Goal: Information Seeking & Learning: Learn about a topic

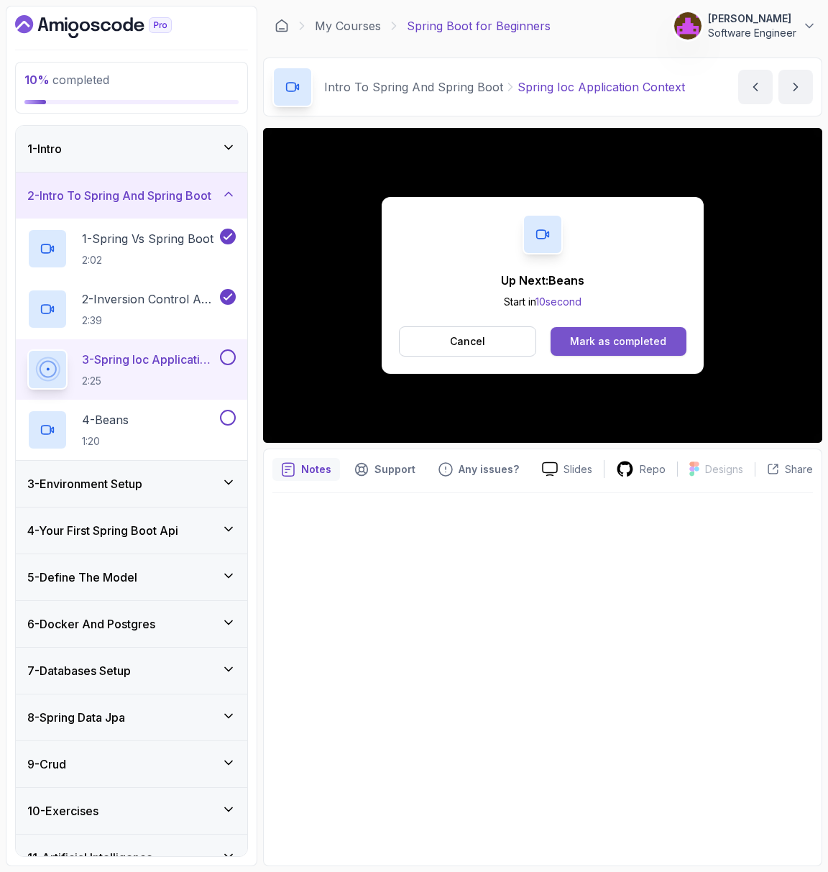
click at [647, 341] on div "Mark as completed" at bounding box center [618, 341] width 96 height 14
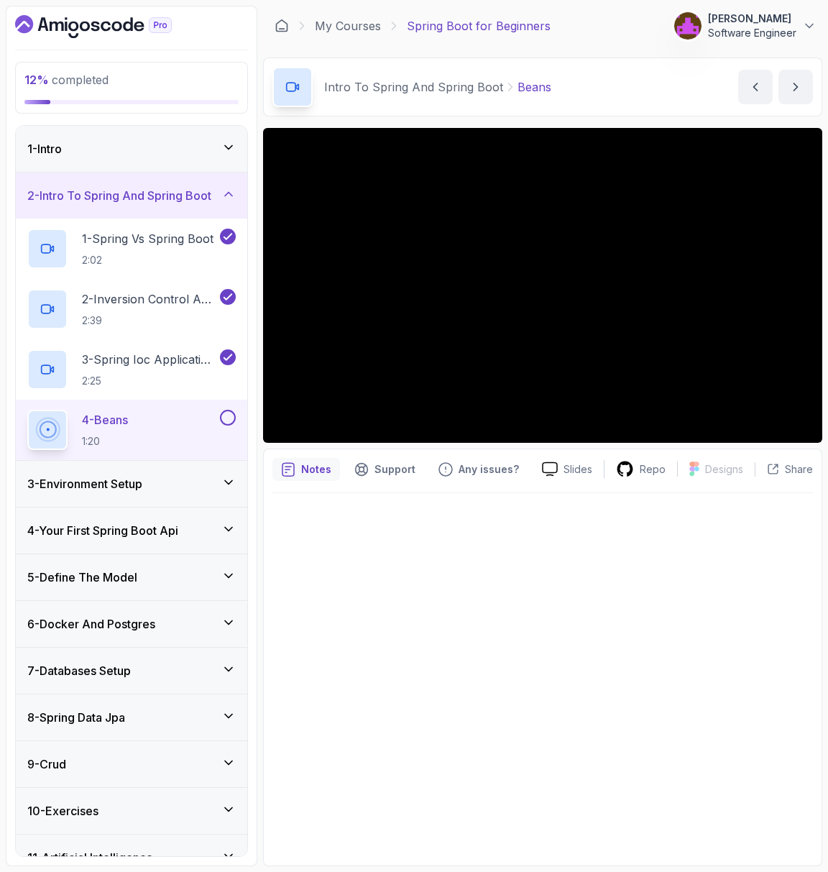
click at [359, 607] on div at bounding box center [542, 675] width 540 height 364
click at [108, 485] on h3 "3 - Environment Setup" at bounding box center [84, 483] width 115 height 17
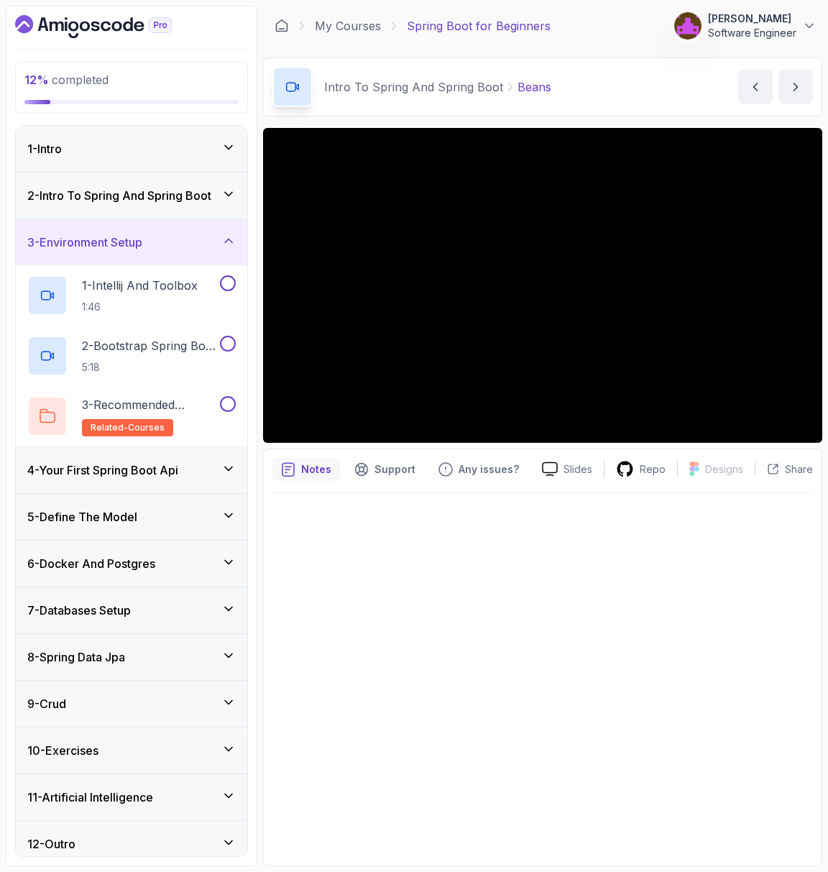
click at [108, 470] on h3 "4 - Your First Spring Boot Api" at bounding box center [102, 469] width 151 height 17
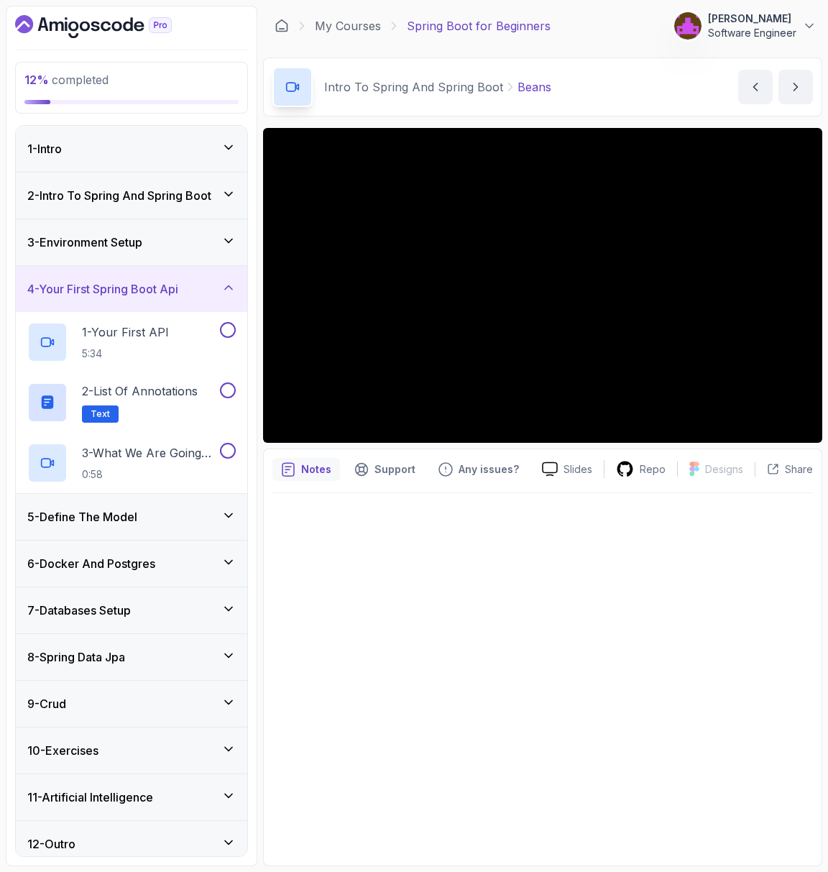
click at [145, 258] on div "3 - Environment Setup" at bounding box center [131, 242] width 231 height 46
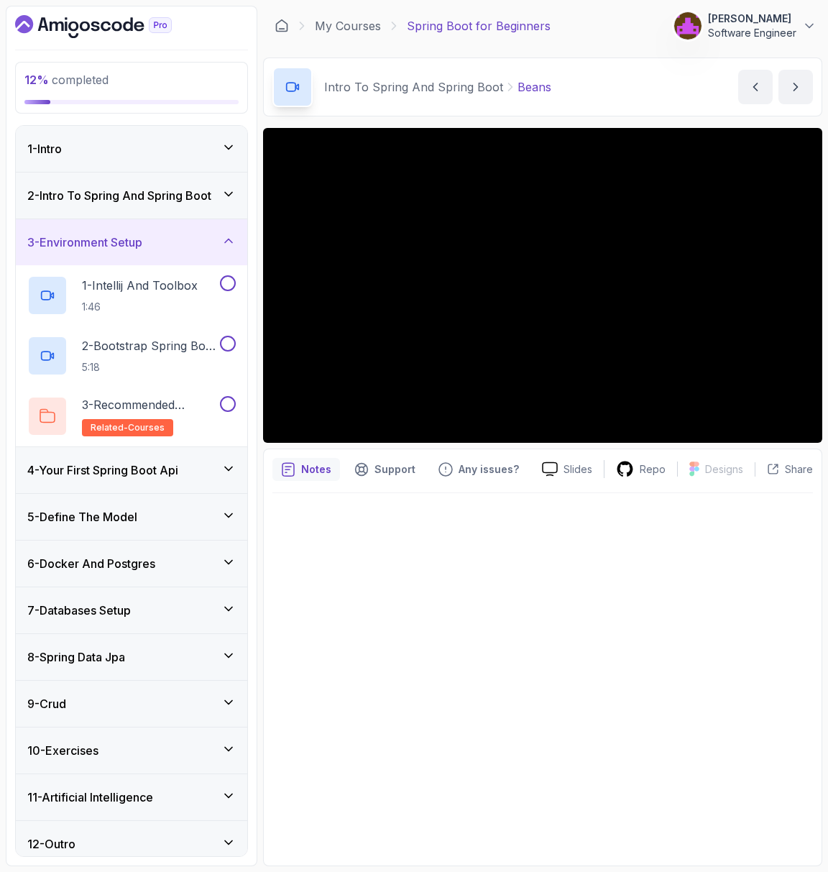
click at [127, 187] on h3 "2 - Intro To Spring And Spring Boot" at bounding box center [119, 195] width 184 height 17
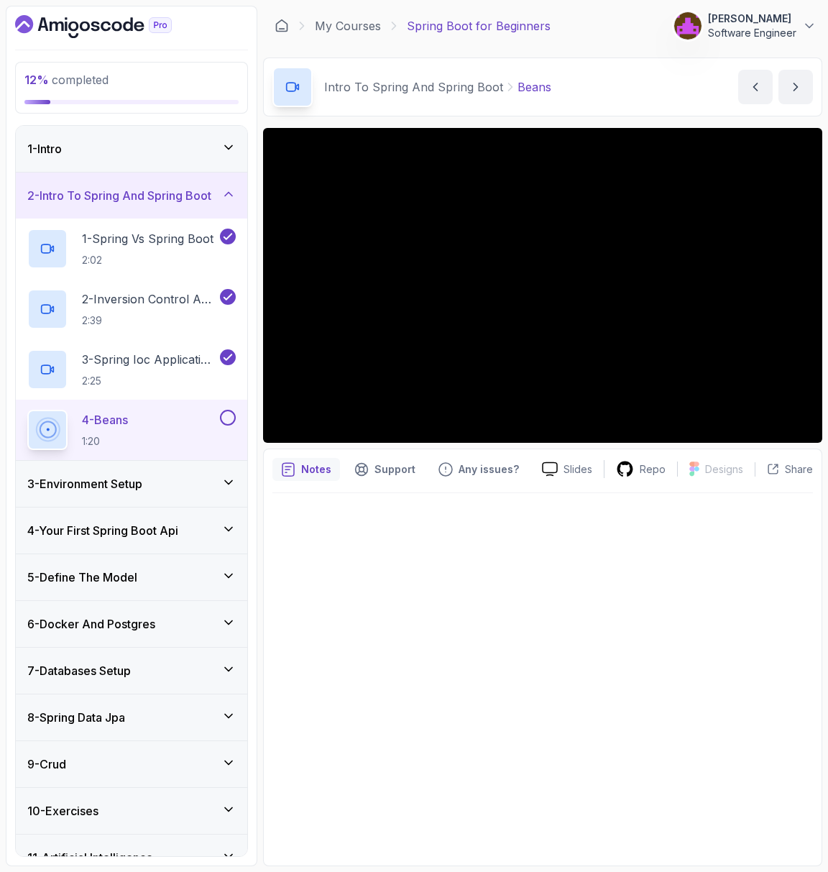
click at [435, 573] on div at bounding box center [542, 675] width 540 height 364
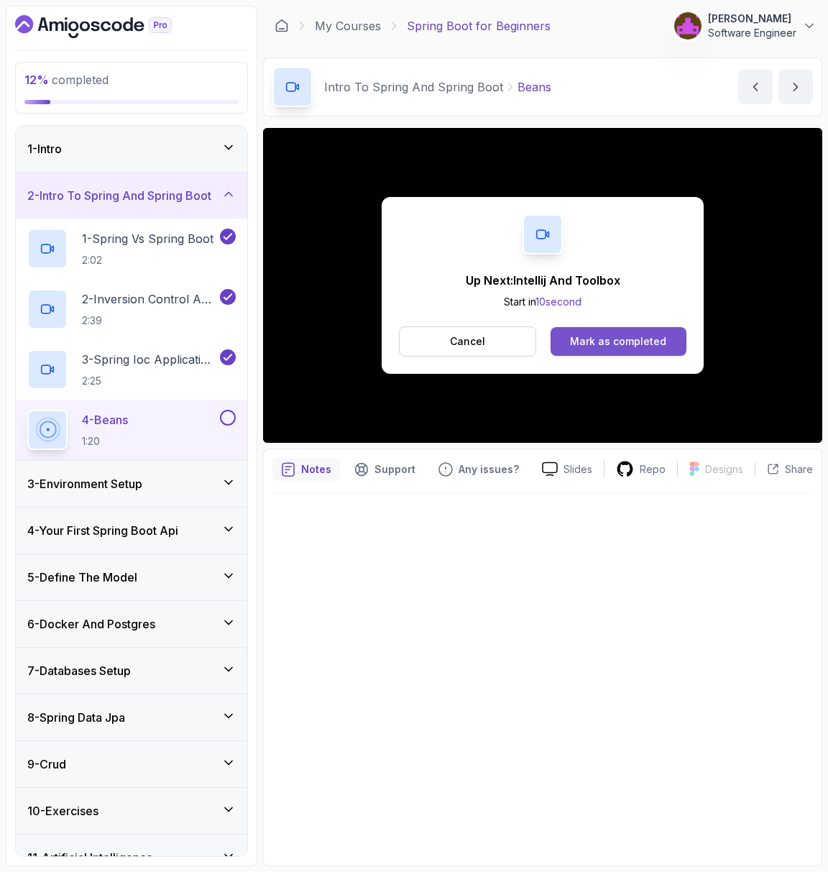
click at [597, 349] on button "Mark as completed" at bounding box center [618, 341] width 136 height 29
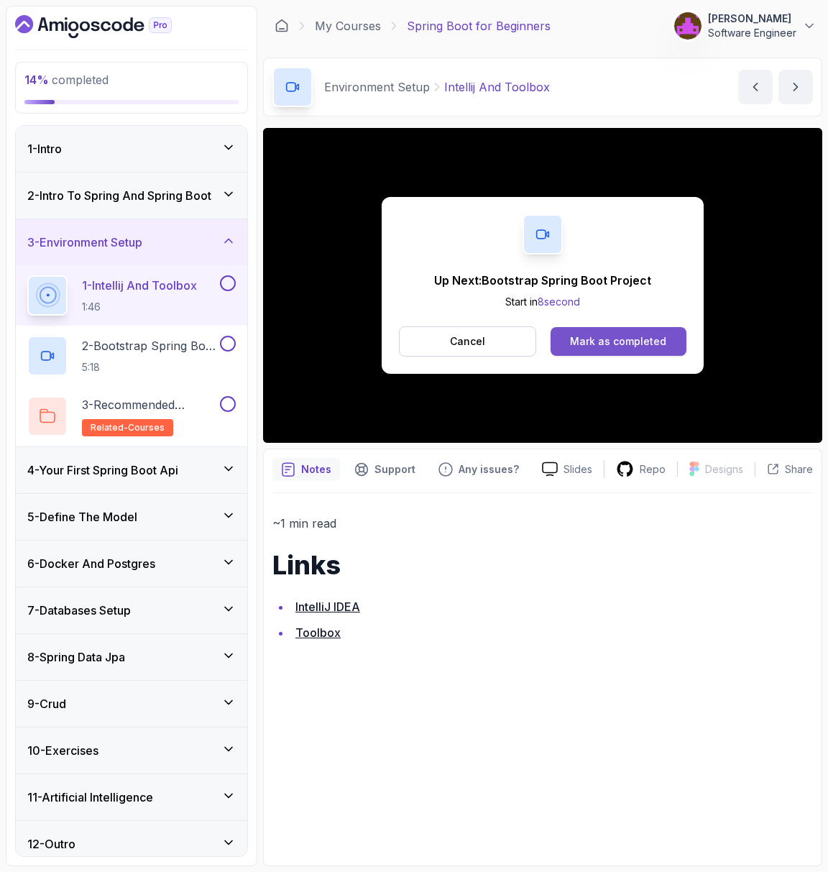
click at [623, 338] on div "Mark as completed" at bounding box center [618, 341] width 96 height 14
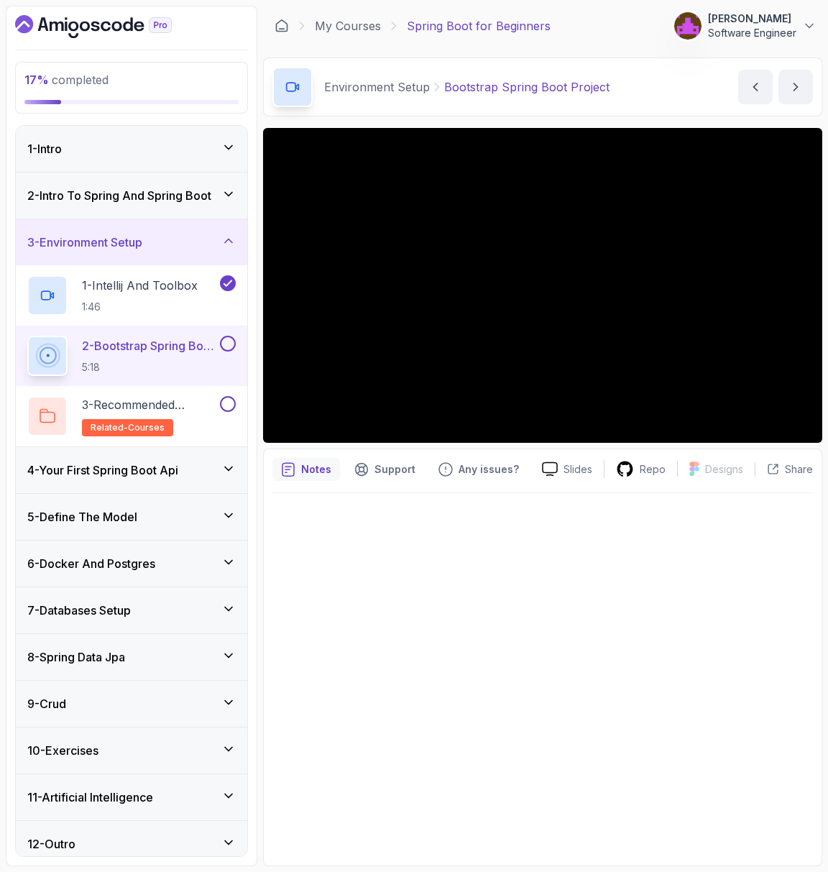
click at [116, 456] on div "4 - Your First Spring Boot Api" at bounding box center [131, 470] width 231 height 46
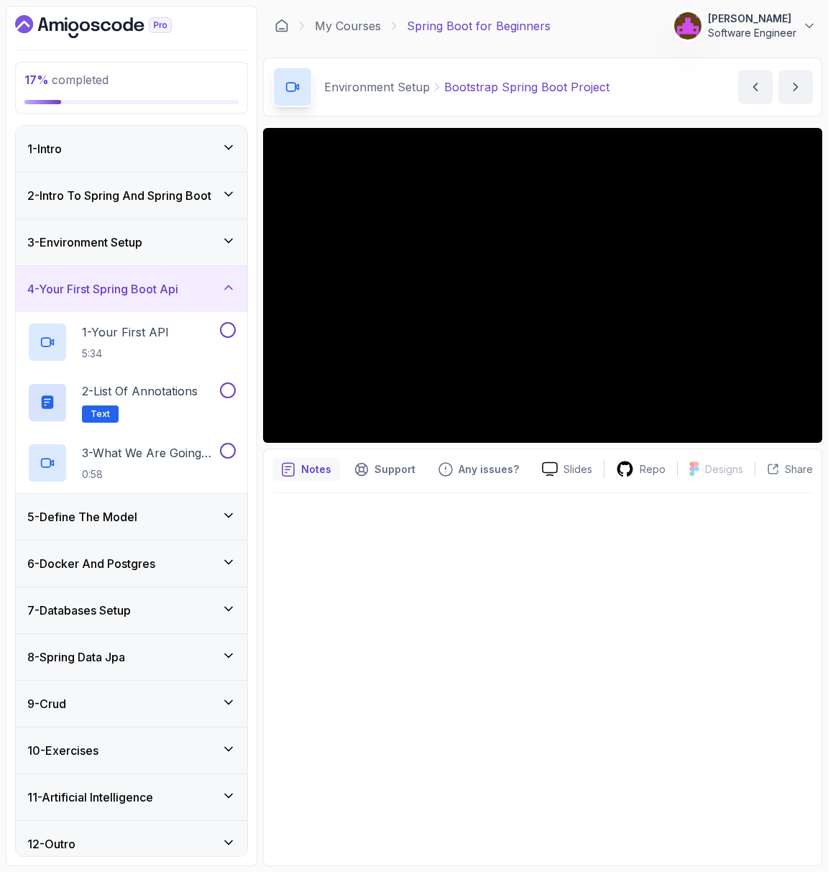
click at [124, 241] on h3 "3 - Environment Setup" at bounding box center [84, 242] width 115 height 17
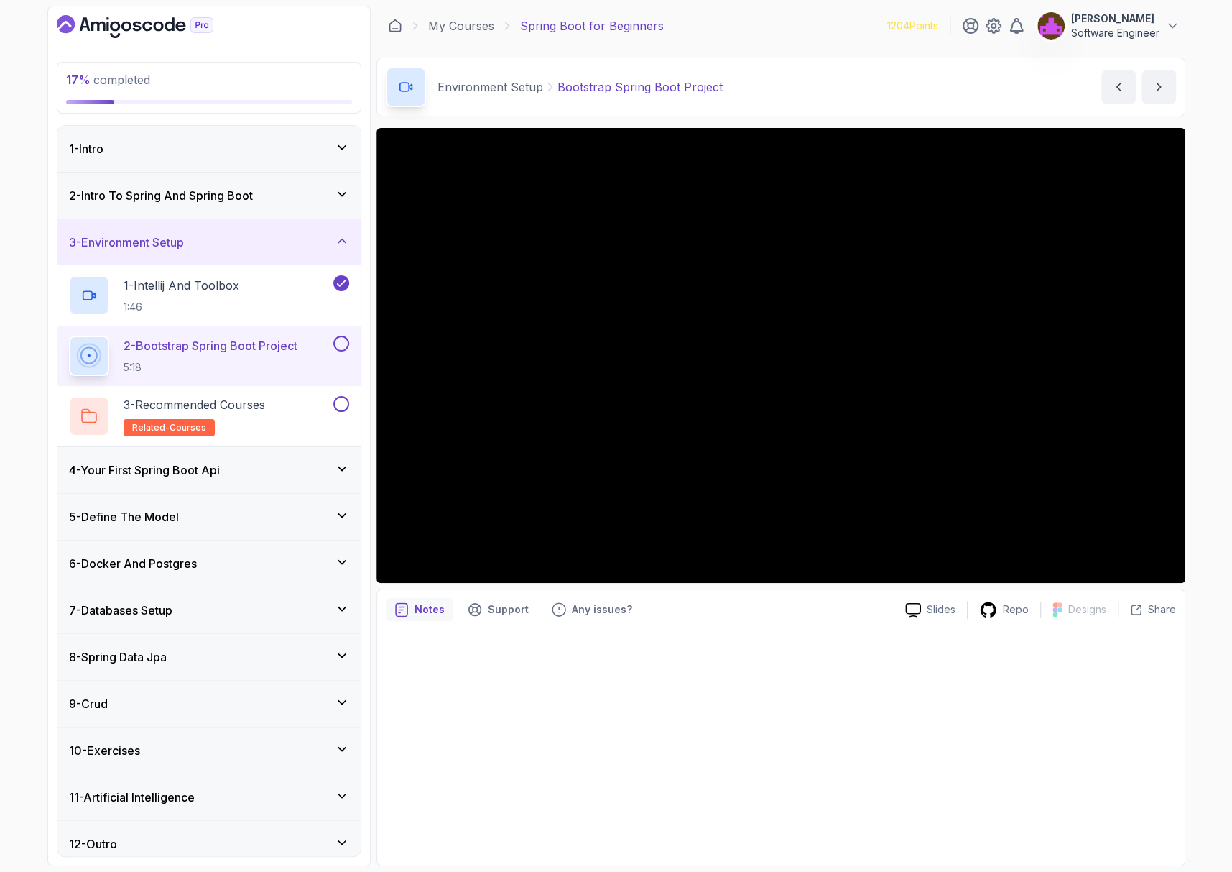
click at [491, 665] on div at bounding box center [781, 744] width 790 height 223
click at [178, 468] on h3 "4 - Your First Spring Boot Api" at bounding box center [144, 469] width 151 height 17
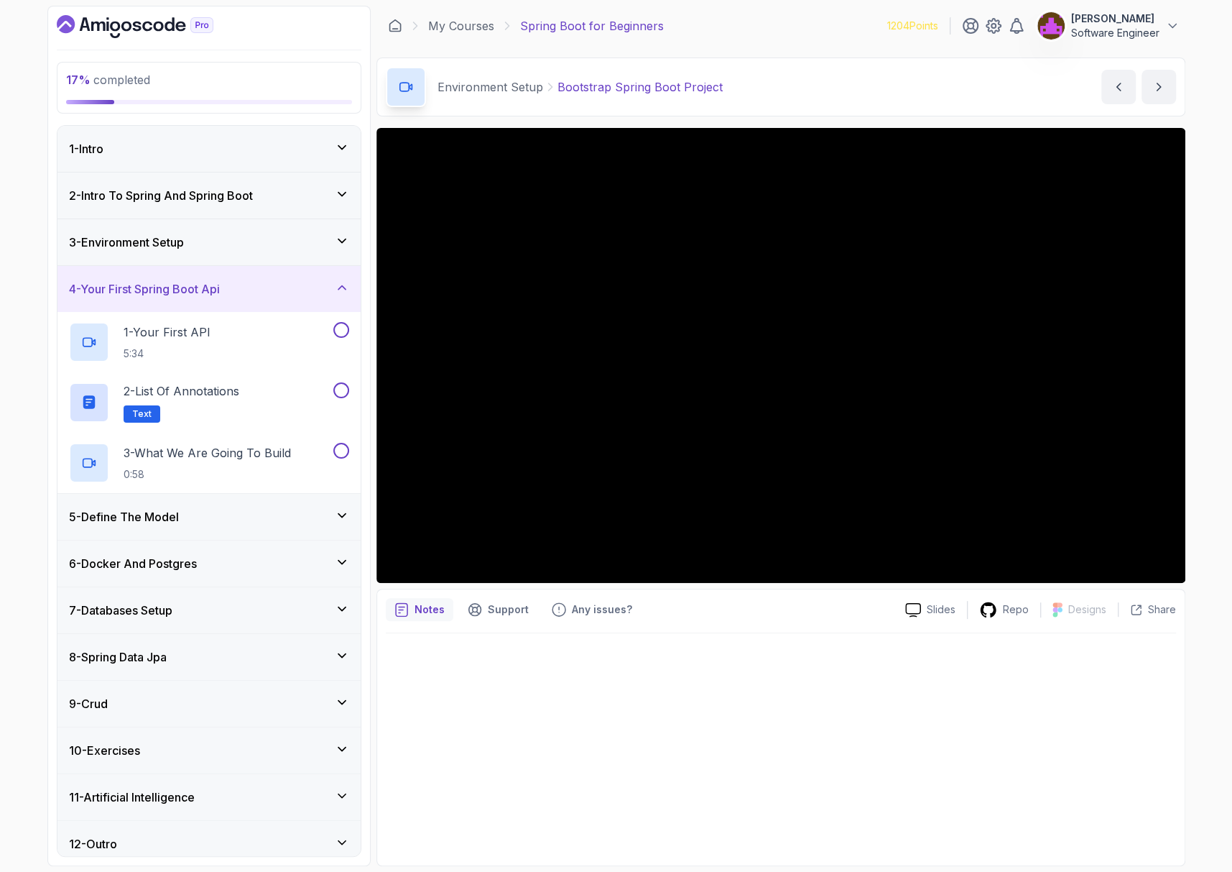
click at [243, 246] on div "3 - Environment Setup" at bounding box center [209, 242] width 280 height 17
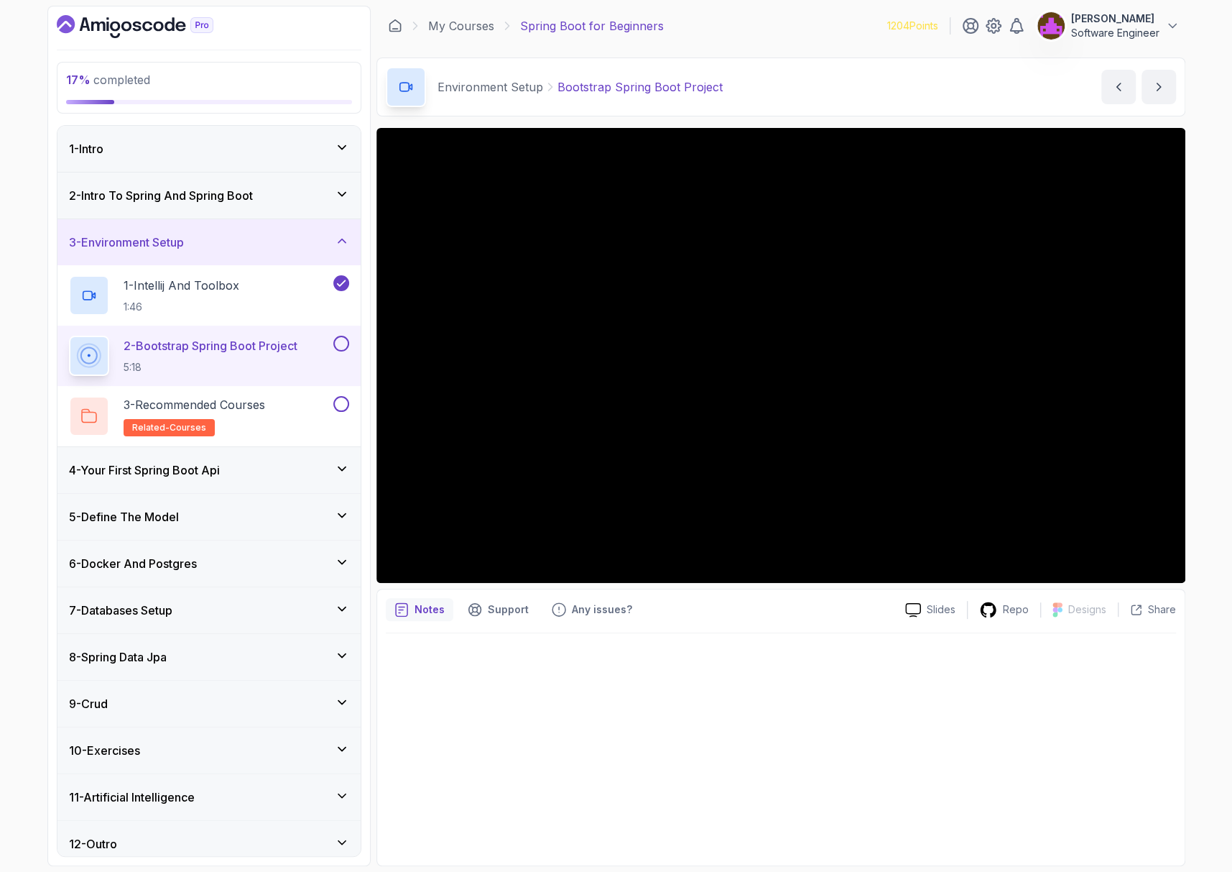
click at [219, 187] on h3 "2 - Intro To Spring And Spring Boot" at bounding box center [161, 195] width 184 height 17
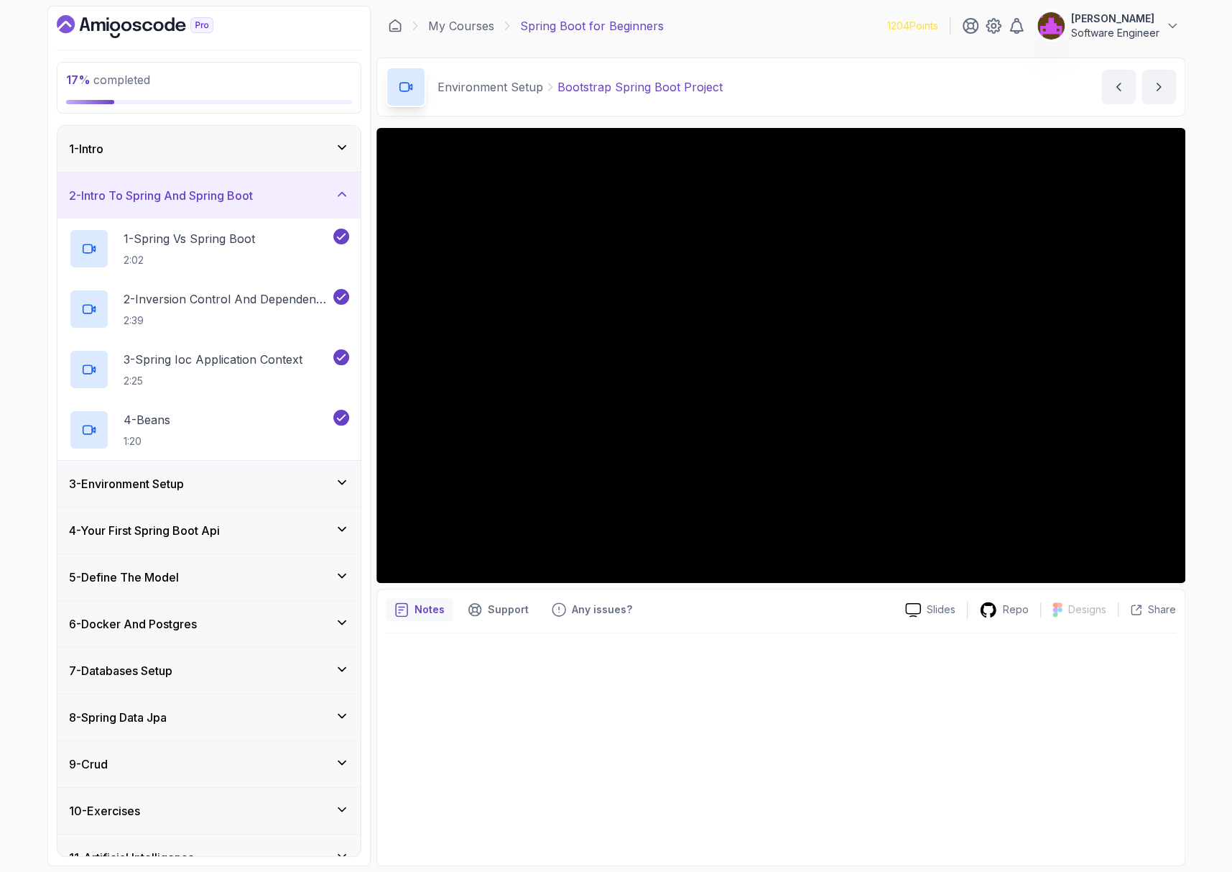
click at [223, 479] on div "3 - Environment Setup" at bounding box center [209, 483] width 280 height 17
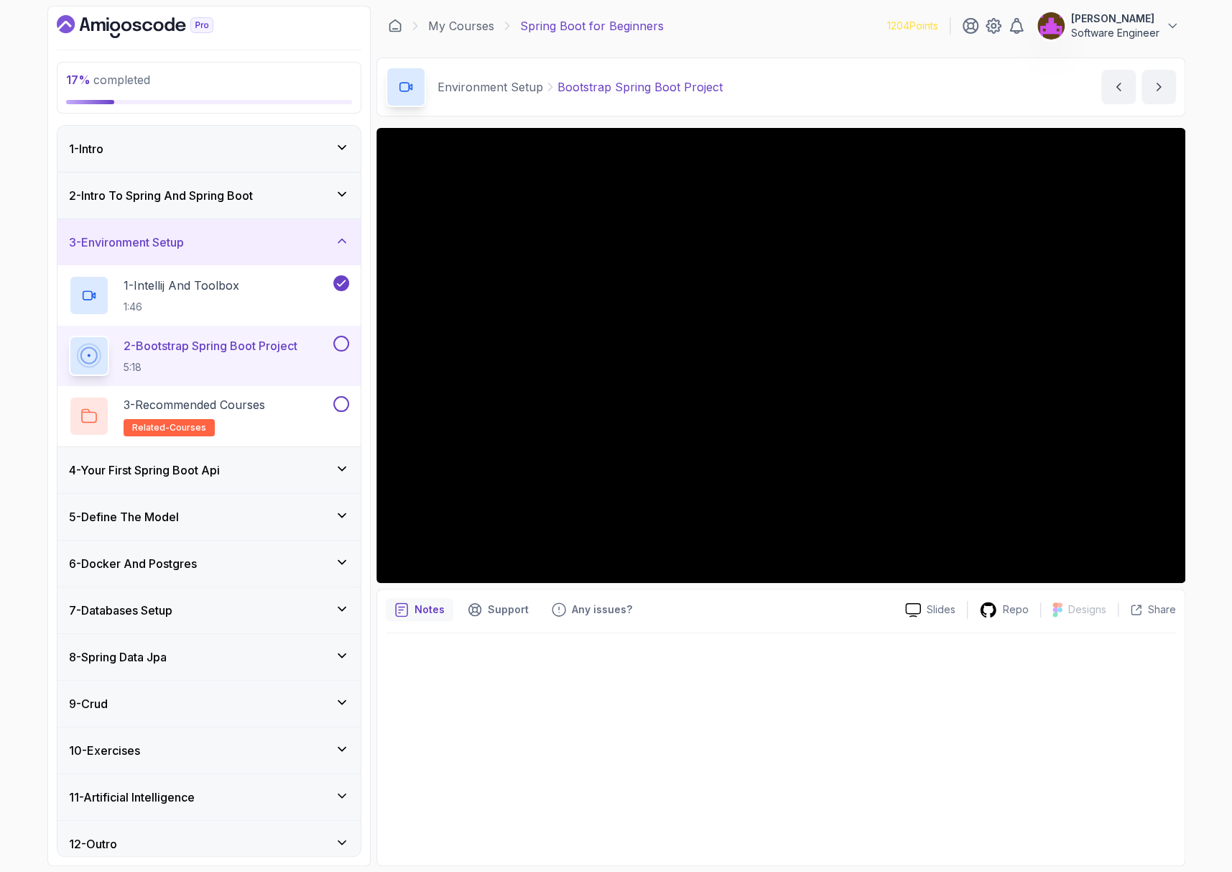
click at [827, 703] on div at bounding box center [781, 744] width 790 height 223
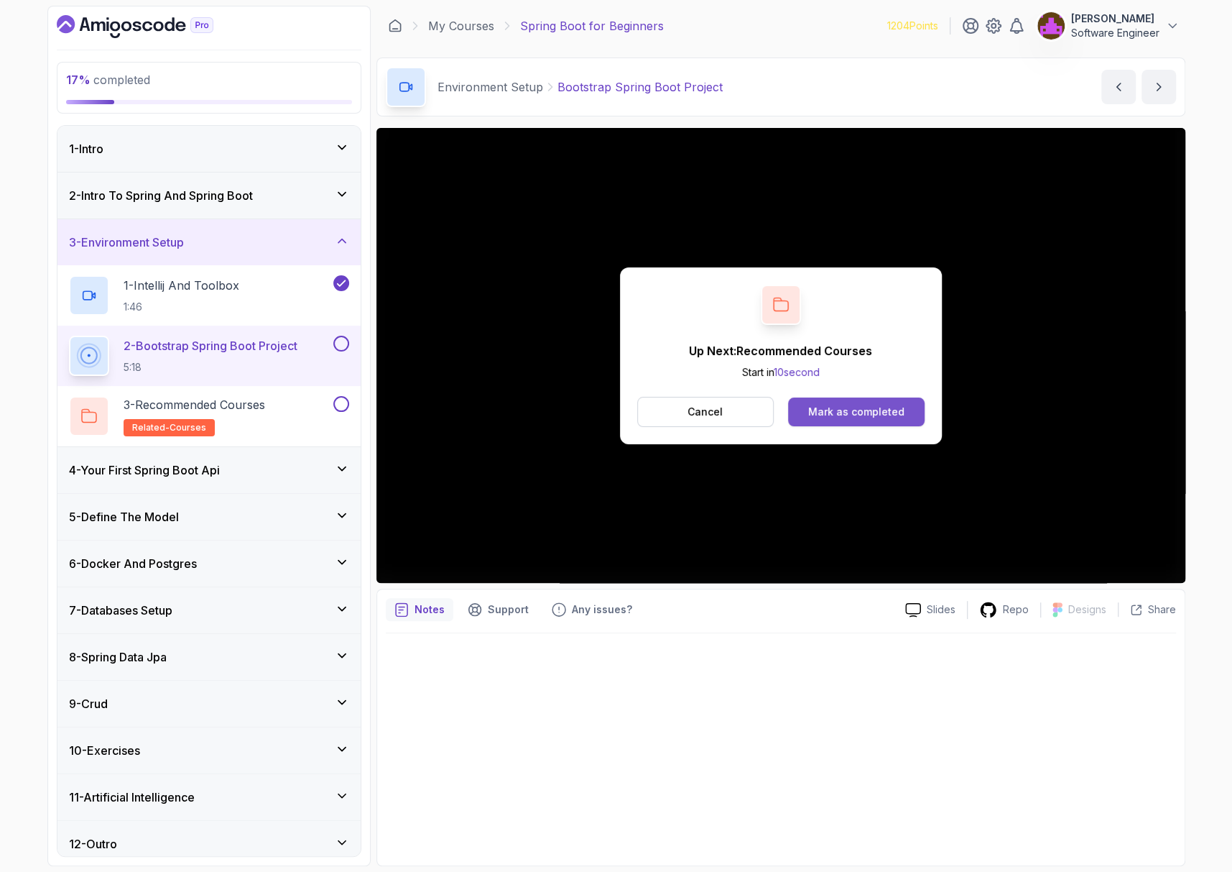
click at [827, 412] on div "Mark as completed" at bounding box center [856, 412] width 96 height 14
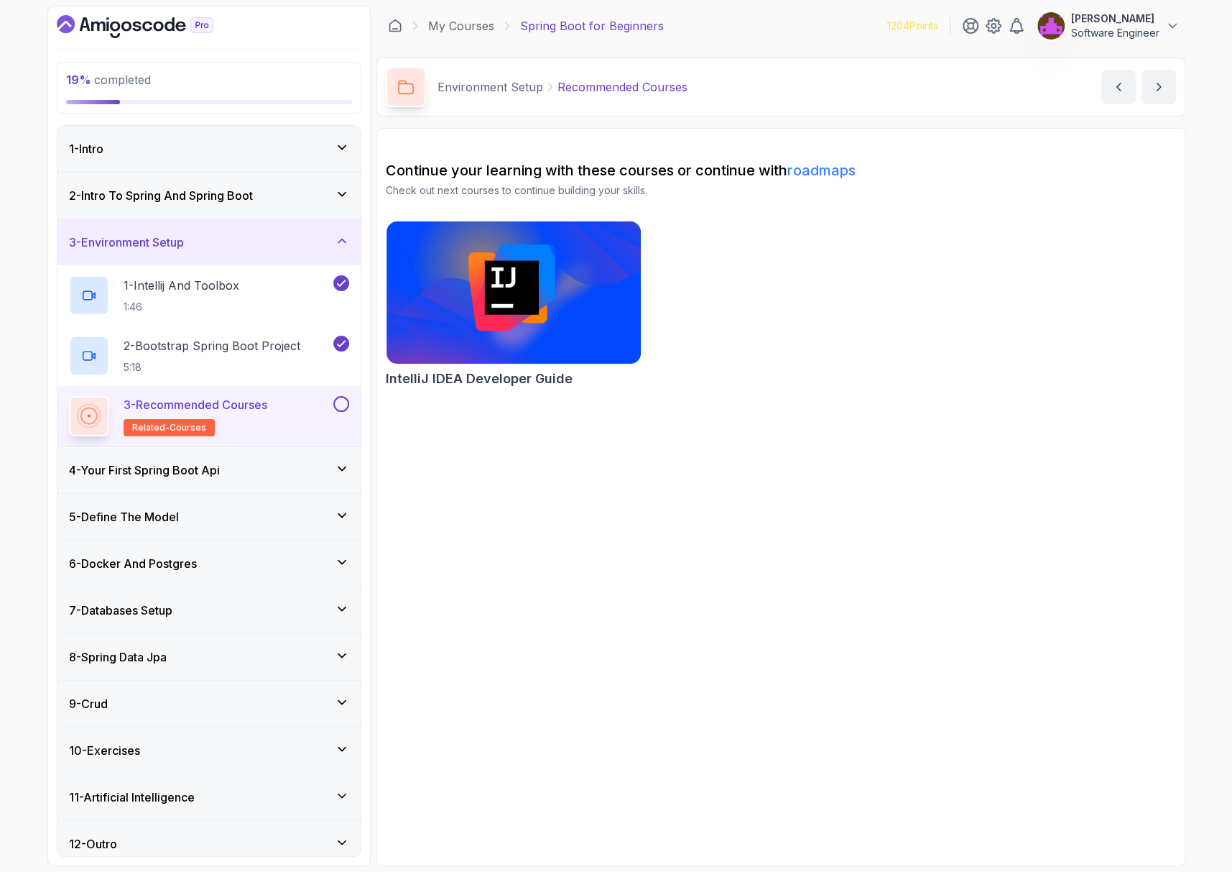
click at [336, 404] on button at bounding box center [341, 404] width 16 height 16
click at [260, 449] on div "4 - Your First Spring Boot Api" at bounding box center [208, 470] width 303 height 46
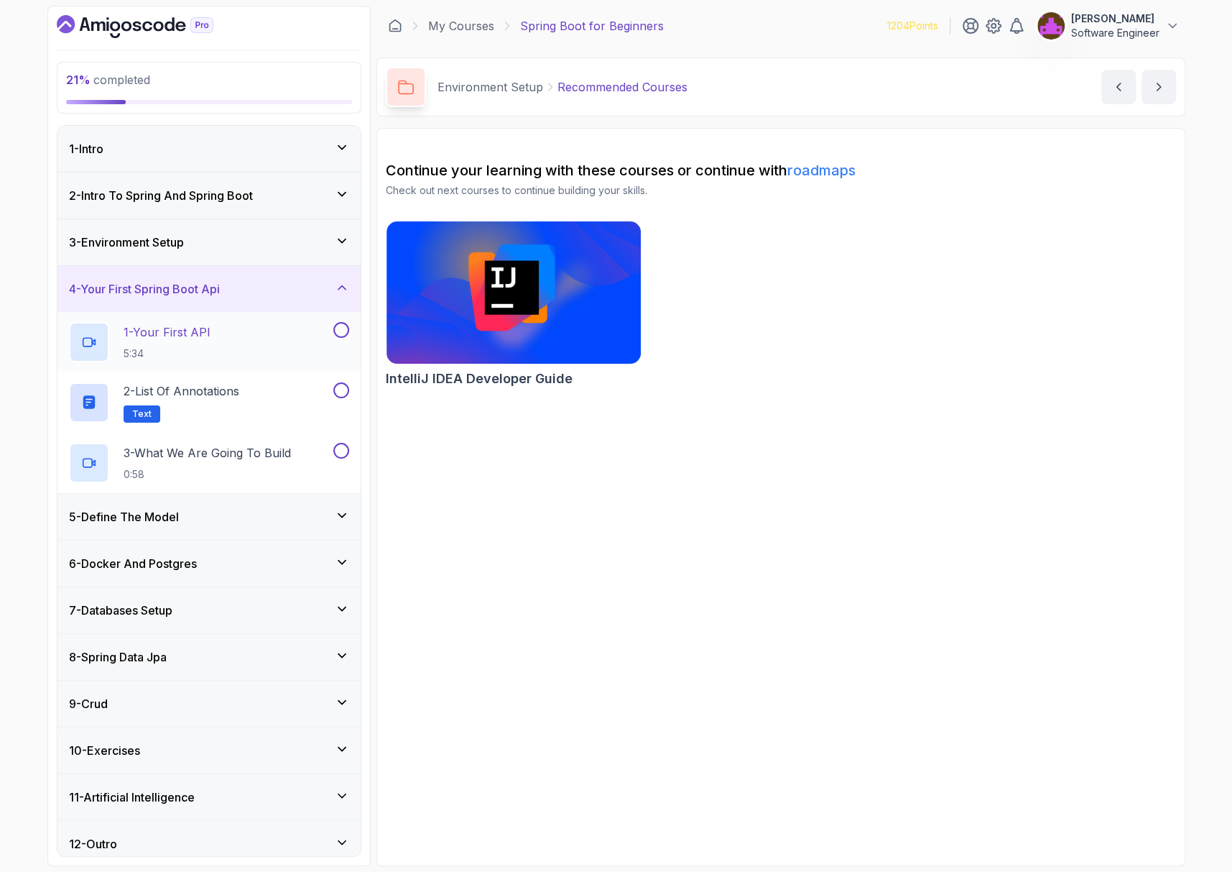
click at [224, 332] on div "1 - Your First API 5:34" at bounding box center [200, 342] width 262 height 40
